Goal: Information Seeking & Learning: Find specific fact

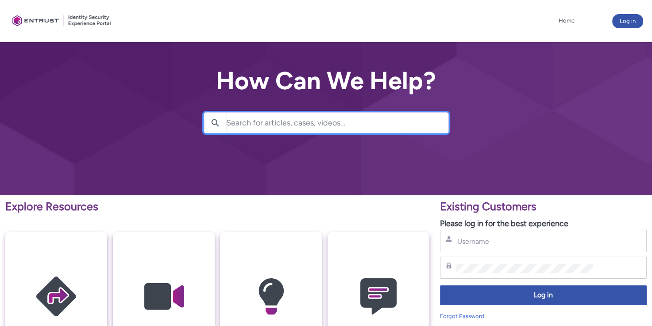
click at [280, 123] on input "Search for articles, cases, videos..." at bounding box center [337, 123] width 222 height 20
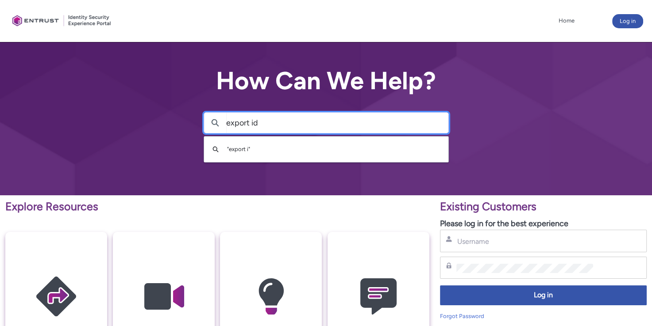
type input "export id"
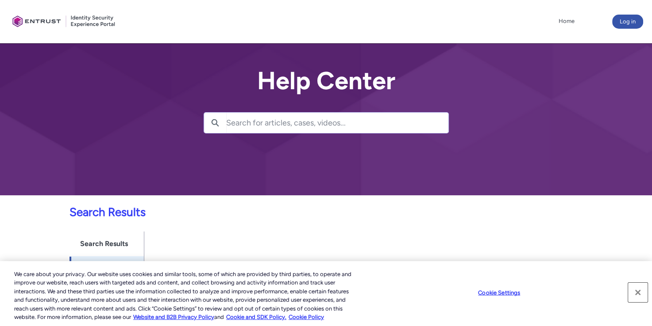
click at [632, 290] on button "Close" at bounding box center [637, 292] width 19 height 19
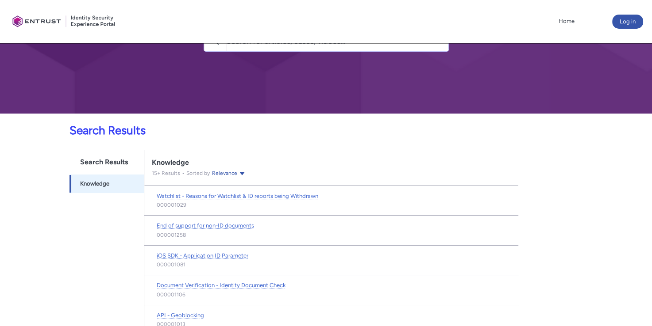
scroll to position [192, 0]
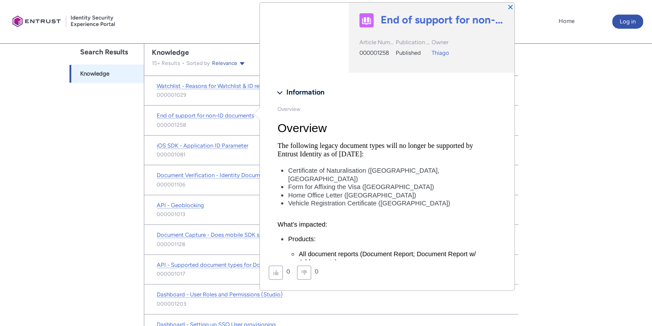
click at [96, 158] on div "Search Results Searchable objects from navigation bar Knowledge -1" at bounding box center [106, 293] width 75 height 506
click at [78, 180] on div "Search Results Searchable objects from navigation bar Knowledge -1" at bounding box center [106, 293] width 75 height 506
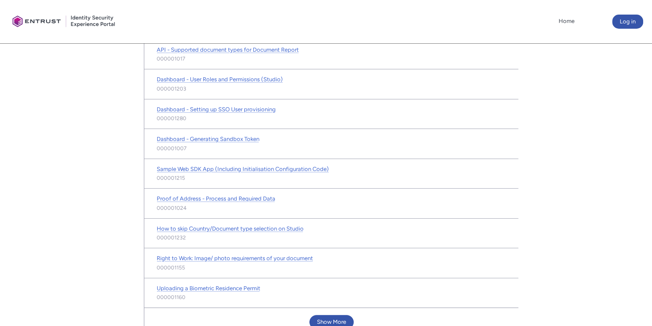
scroll to position [0, 0]
